Goal: Task Accomplishment & Management: Complete application form

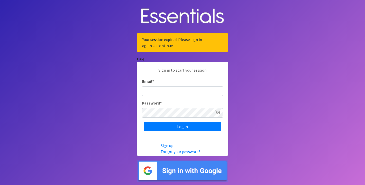
type input "[EMAIL_ADDRESS][DOMAIN_NAME]"
click at [174, 90] on input "[EMAIL_ADDRESS][DOMAIN_NAME]" at bounding box center [182, 91] width 81 height 10
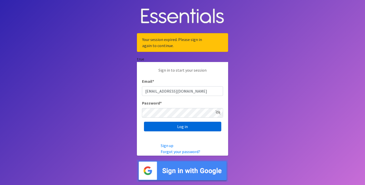
click at [152, 124] on input "Log in" at bounding box center [182, 127] width 77 height 10
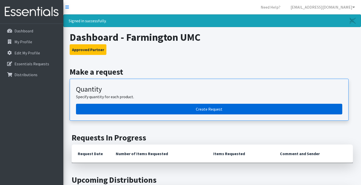
click at [147, 107] on link "Create Request" at bounding box center [209, 109] width 266 height 11
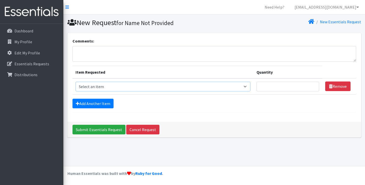
click at [231, 88] on select "Select an item Adult Briefs (Large/X-Large) Adult Briefs (Medium/Large) Adult B…" at bounding box center [163, 87] width 175 height 10
select select "4561"
click at [76, 82] on select "Select an item Adult Briefs (Large/X-Large) Adult Briefs (Medium/Large) Adult B…" at bounding box center [163, 87] width 175 height 10
drag, startPoint x: 290, startPoint y: 74, endPoint x: 281, endPoint y: 82, distance: 12.2
click at [288, 76] on th "Quantity" at bounding box center [288, 72] width 69 height 13
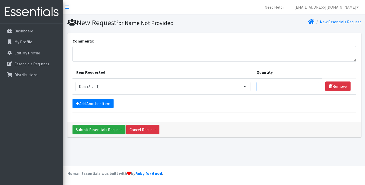
click at [280, 86] on input "Quantity" at bounding box center [288, 87] width 63 height 10
type input "150"
click at [98, 106] on link "Add Another Item" at bounding box center [93, 104] width 41 height 10
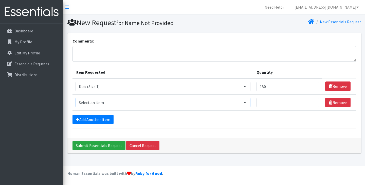
click at [108, 102] on select "Select an item Adult Briefs (Large/X-Large) Adult Briefs (Medium/Large) Adult B…" at bounding box center [163, 103] width 175 height 10
select select "4562"
click at [76, 98] on select "Select an item Adult Briefs (Large/X-Large) Adult Briefs (Medium/Large) Adult B…" at bounding box center [163, 103] width 175 height 10
click at [263, 103] on input "Quantity" at bounding box center [288, 103] width 63 height 10
type input "150"
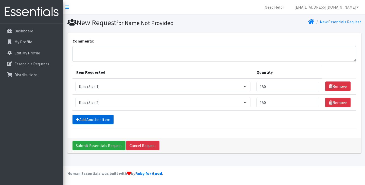
click at [89, 123] on link "Add Another Item" at bounding box center [93, 120] width 41 height 10
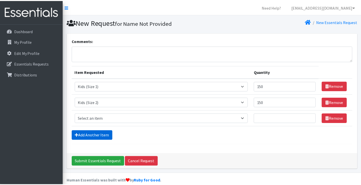
scroll to position [7, 0]
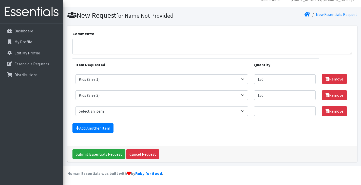
click at [109, 106] on td "Item Requested Select an item Adult Briefs (Large/X-Large) Adult Briefs (Medium…" at bounding box center [162, 111] width 179 height 16
click at [111, 111] on select "Select an item Adult Briefs (Large/X-Large) Adult Briefs (Medium/Large) Adult B…" at bounding box center [162, 111] width 173 height 10
select select "4566"
click at [76, 106] on select "Select an item Adult Briefs (Large/X-Large) Adult Briefs (Medium/Large) Adult B…" at bounding box center [162, 111] width 173 height 10
click at [268, 107] on input "Quantity" at bounding box center [285, 111] width 62 height 10
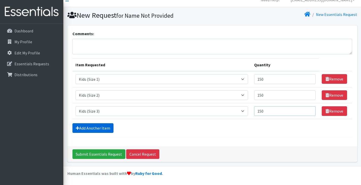
type input "150"
click at [87, 126] on link "Add Another Item" at bounding box center [93, 128] width 41 height 10
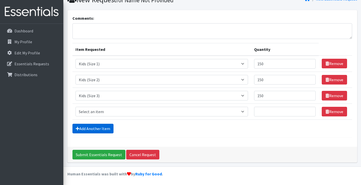
scroll to position [23, 0]
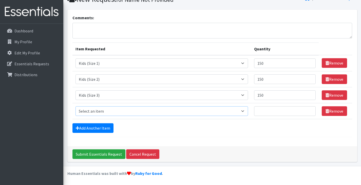
click at [117, 110] on select "Select an item Adult Briefs (Large/X-Large) Adult Briefs (Medium/Large) Adult B…" at bounding box center [162, 111] width 173 height 10
select select "4567"
click at [76, 106] on select "Select an item Adult Briefs (Large/X-Large) Adult Briefs (Medium/Large) Adult B…" at bounding box center [162, 111] width 173 height 10
click at [281, 110] on input "Quantity" at bounding box center [285, 111] width 62 height 10
type input "200"
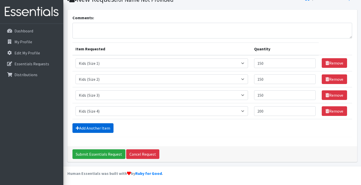
click at [96, 129] on link "Add Another Item" at bounding box center [93, 128] width 41 height 10
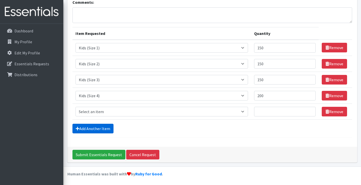
scroll to position [39, 0]
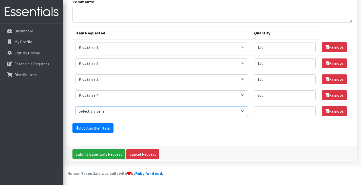
click at [117, 112] on select "Select an item Adult Briefs (Large/X-Large) Adult Briefs (Medium/Large) Adult B…" at bounding box center [162, 111] width 173 height 10
select select "4568"
click at [76, 106] on select "Select an item Adult Briefs (Large/X-Large) Adult Briefs (Medium/Large) Adult B…" at bounding box center [162, 111] width 173 height 10
click at [267, 111] on input "Quantity" at bounding box center [285, 111] width 62 height 10
type input "300"
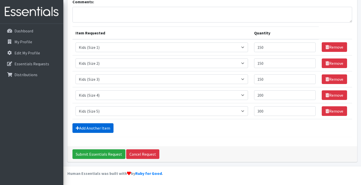
click at [95, 128] on link "Add Another Item" at bounding box center [93, 128] width 41 height 10
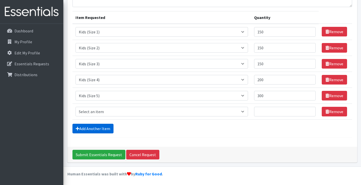
scroll to position [55, 0]
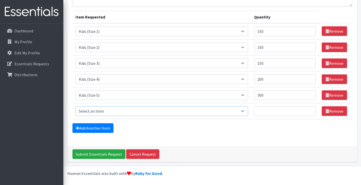
click at [106, 112] on select "Select an item Adult Briefs (Large/X-Large) Adult Briefs (Medium/Large) Adult B…" at bounding box center [162, 111] width 173 height 10
select select "4572"
click at [76, 106] on select "Select an item Adult Briefs (Large/X-Large) Adult Briefs (Medium/Large) Adult B…" at bounding box center [162, 111] width 173 height 10
click at [274, 110] on input "Quantity" at bounding box center [285, 111] width 62 height 10
type input "350"
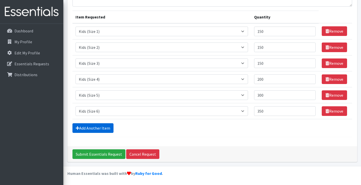
click at [81, 125] on link "Add Another Item" at bounding box center [93, 128] width 41 height 10
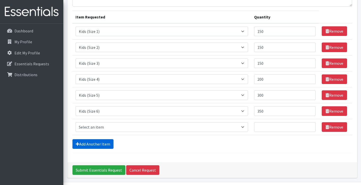
scroll to position [71, 0]
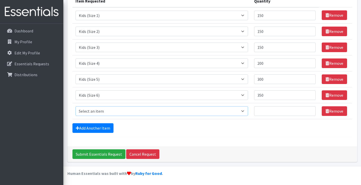
click at [116, 111] on select "Select an item Adult Briefs (Large/X-Large) Adult Briefs (Medium/Large) Adult B…" at bounding box center [162, 111] width 173 height 10
select select "4573"
click at [76, 106] on select "Select an item Adult Briefs (Large/X-Large) Adult Briefs (Medium/Large) Adult B…" at bounding box center [162, 111] width 173 height 10
click at [274, 111] on input "Quantity" at bounding box center [285, 111] width 62 height 10
type input "150"
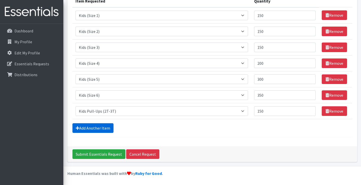
click at [102, 129] on link "Add Another Item" at bounding box center [93, 128] width 41 height 10
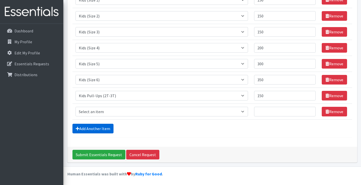
scroll to position [87, 0]
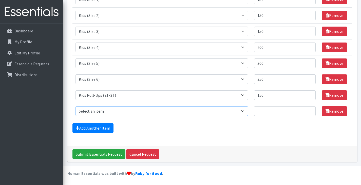
click at [128, 113] on select "Select an item Adult Briefs (Large/X-Large) Adult Briefs (Medium/Large) Adult B…" at bounding box center [162, 111] width 173 height 10
select select "4574"
click at [76, 106] on select "Select an item Adult Briefs (Large/X-Large) Adult Briefs (Medium/Large) Adult B…" at bounding box center [162, 111] width 173 height 10
click at [282, 111] on input "Quantity" at bounding box center [285, 111] width 62 height 10
type input "150"
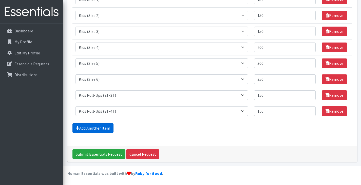
click at [84, 128] on link "Add Another Item" at bounding box center [93, 128] width 41 height 10
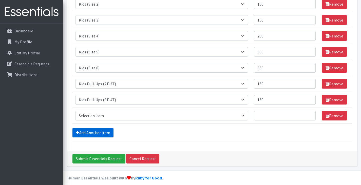
scroll to position [103, 0]
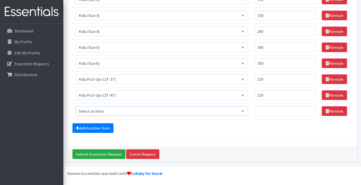
click at [133, 107] on select "Select an item Adult Briefs (Large/X-Large) Adult Briefs (Medium/Large) Adult B…" at bounding box center [162, 111] width 173 height 10
select select "4575"
click at [76, 106] on select "Select an item Adult Briefs (Large/X-Large) Adult Briefs (Medium/Large) Adult B…" at bounding box center [162, 111] width 173 height 10
click at [278, 111] on input "Quantity" at bounding box center [285, 111] width 62 height 10
type input "150"
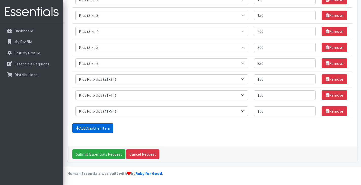
click at [104, 126] on link "Add Another Item" at bounding box center [93, 128] width 41 height 10
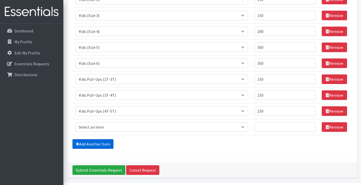
scroll to position [119, 0]
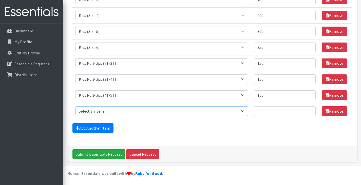
click at [112, 112] on select "Select an item Adult Briefs (Large/X-Large) Adult Briefs (Medium/Large) Adult B…" at bounding box center [162, 111] width 173 height 10
select select "4558"
click at [76, 106] on select "Select an item Adult Briefs (Large/X-Large) Adult Briefs (Medium/Large) Adult B…" at bounding box center [162, 111] width 173 height 10
click at [267, 113] on input "Quantity" at bounding box center [285, 111] width 62 height 10
type input "100"
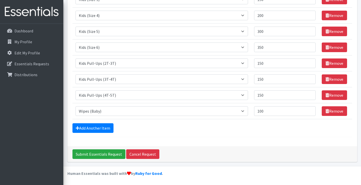
click at [247, 137] on form "Comments: Item Requested Quantity Item Requested Select an item Adult Briefs (L…" at bounding box center [213, 28] width 280 height 219
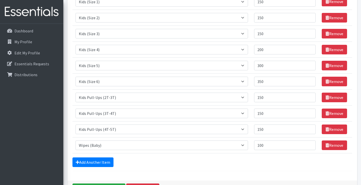
scroll to position [94, 0]
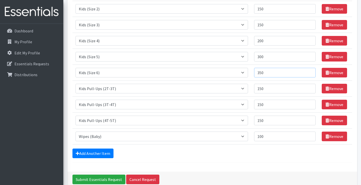
drag, startPoint x: 269, startPoint y: 73, endPoint x: 247, endPoint y: 73, distance: 21.6
click at [247, 73] on tr "Item Requested Select an item Adult Briefs (Large/X-Large) Adult Briefs (Medium…" at bounding box center [213, 73] width 280 height 16
type input "400"
drag, startPoint x: 270, startPoint y: 59, endPoint x: 241, endPoint y: 55, distance: 28.7
click at [241, 55] on tr "Item Requested Select an item Adult Briefs (Large/X-Large) Adult Briefs (Medium…" at bounding box center [213, 57] width 280 height 16
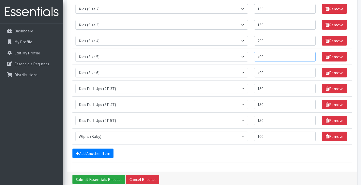
type input "400"
drag, startPoint x: 277, startPoint y: 40, endPoint x: 232, endPoint y: 38, distance: 44.4
click at [232, 38] on tr "Item Requested Select an item Adult Briefs (Large/X-Large) Adult Briefs (Medium…" at bounding box center [213, 41] width 280 height 16
type input "300"
click at [172, 171] on div "Comments: Item Requested Quantity Item Requested Select an item Adult Briefs (L…" at bounding box center [212, 55] width 290 height 233
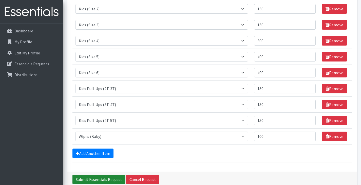
click at [94, 179] on input "Submit Essentials Request" at bounding box center [99, 180] width 53 height 10
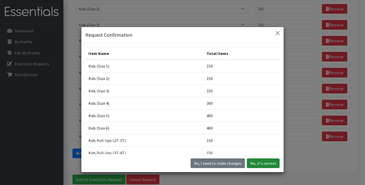
click at [265, 163] on button "Yes, it's correct" at bounding box center [263, 164] width 33 height 10
